Goal: Information Seeking & Learning: Find specific fact

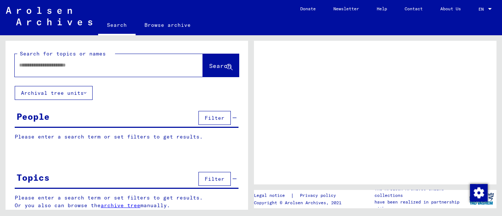
type input "**********"
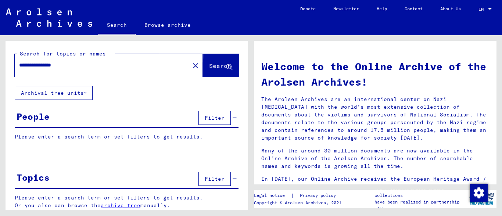
click at [209, 65] on span "Search" at bounding box center [220, 65] width 22 height 7
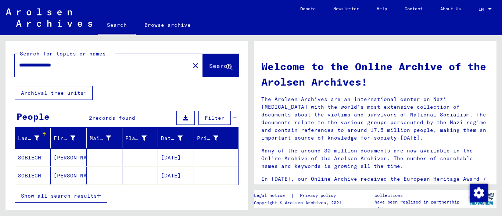
click at [63, 158] on mat-cell "[PERSON_NAME]" at bounding box center [69, 158] width 36 height 18
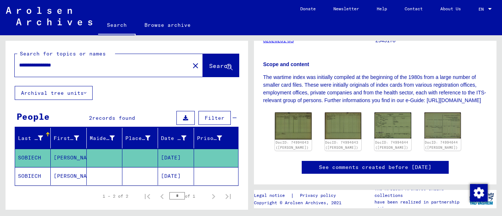
scroll to position [159, 0]
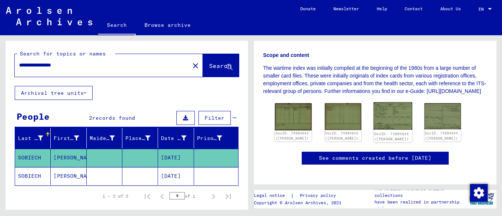
click at [395, 123] on img at bounding box center [393, 117] width 38 height 28
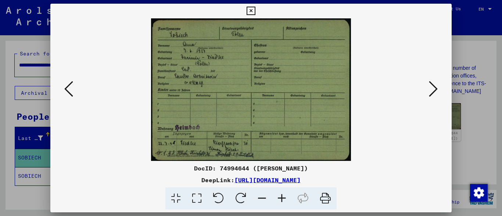
click at [282, 198] on icon at bounding box center [282, 199] width 20 height 22
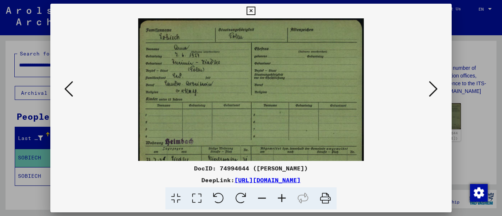
click at [282, 198] on icon at bounding box center [282, 199] width 20 height 22
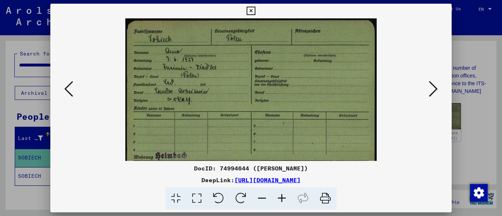
click at [282, 198] on icon at bounding box center [282, 199] width 20 height 22
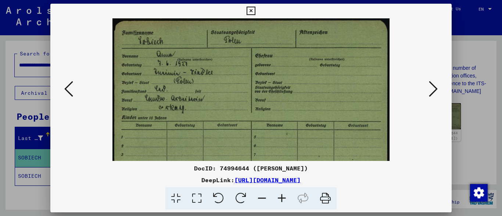
click at [282, 198] on icon at bounding box center [282, 199] width 20 height 22
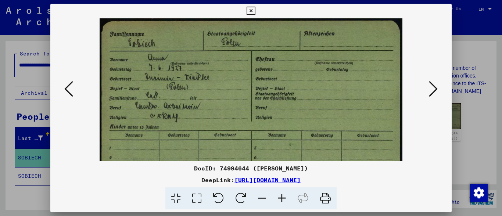
click at [282, 198] on icon at bounding box center [282, 199] width 20 height 22
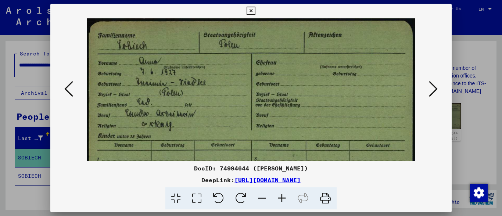
click at [282, 198] on icon at bounding box center [282, 199] width 20 height 22
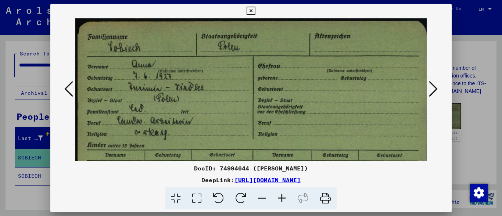
click at [282, 198] on icon at bounding box center [282, 199] width 20 height 22
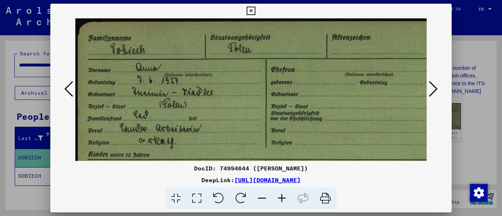
click at [282, 198] on icon at bounding box center [282, 199] width 20 height 22
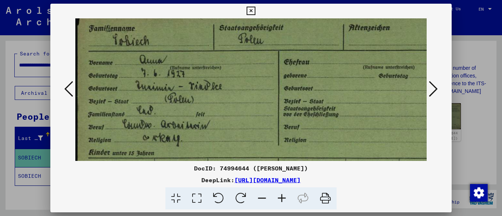
scroll to position [12, 0]
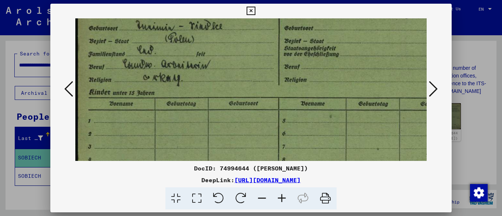
drag, startPoint x: 233, startPoint y: 138, endPoint x: 249, endPoint y: 72, distance: 67.0
click at [251, 66] on img at bounding box center [278, 92] width 406 height 290
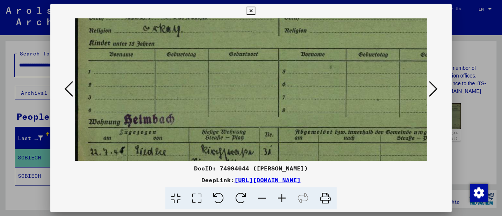
scroll to position [147, 0]
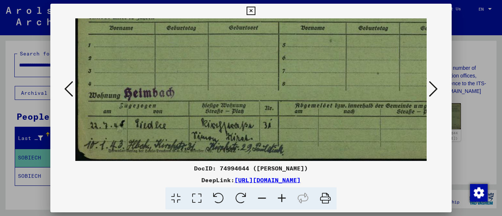
drag, startPoint x: 243, startPoint y: 131, endPoint x: 247, endPoint y: 51, distance: 80.3
click at [247, 51] on img at bounding box center [278, 16] width 406 height 290
drag, startPoint x: 295, startPoint y: 129, endPoint x: 295, endPoint y: 125, distance: 4.0
click at [295, 125] on img at bounding box center [278, 16] width 406 height 290
click at [283, 198] on icon at bounding box center [282, 199] width 20 height 22
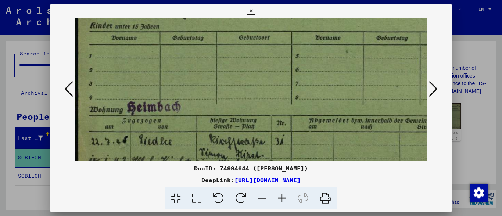
click at [283, 198] on icon at bounding box center [282, 199] width 20 height 22
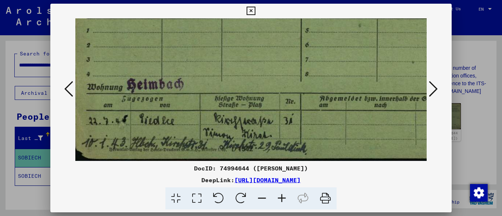
scroll to position [184, 1]
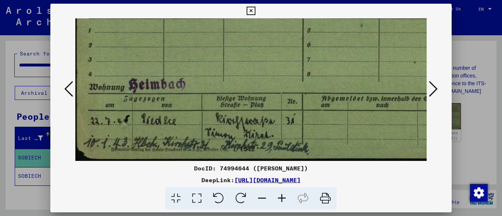
drag, startPoint x: 276, startPoint y: 146, endPoint x: 274, endPoint y: 98, distance: 47.8
